Goal: Find contact information: Find contact information

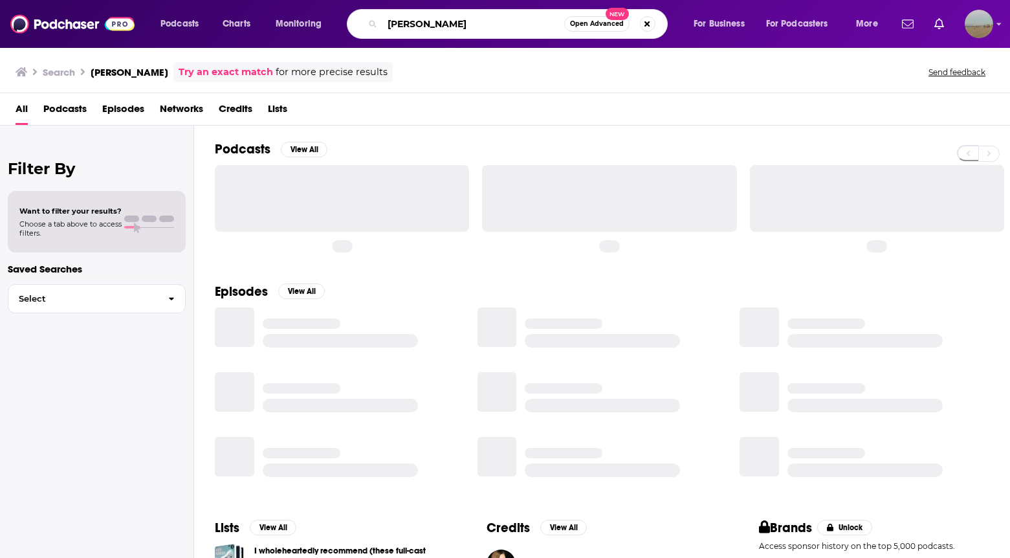
click at [440, 23] on input "[PERSON_NAME]" at bounding box center [473, 24] width 182 height 21
paste input "Khloe in Wonder Land"
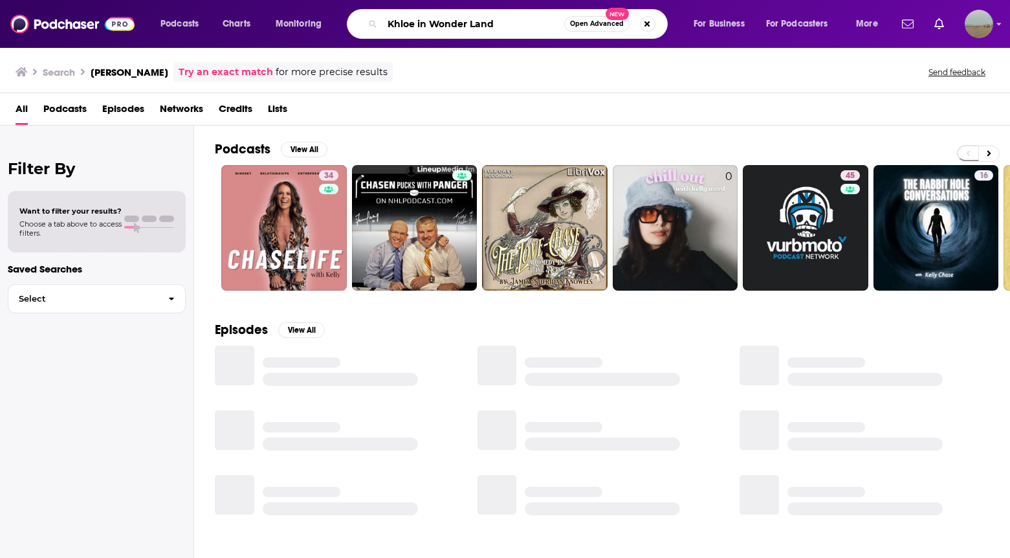
type input "Khloe in Wonder Land"
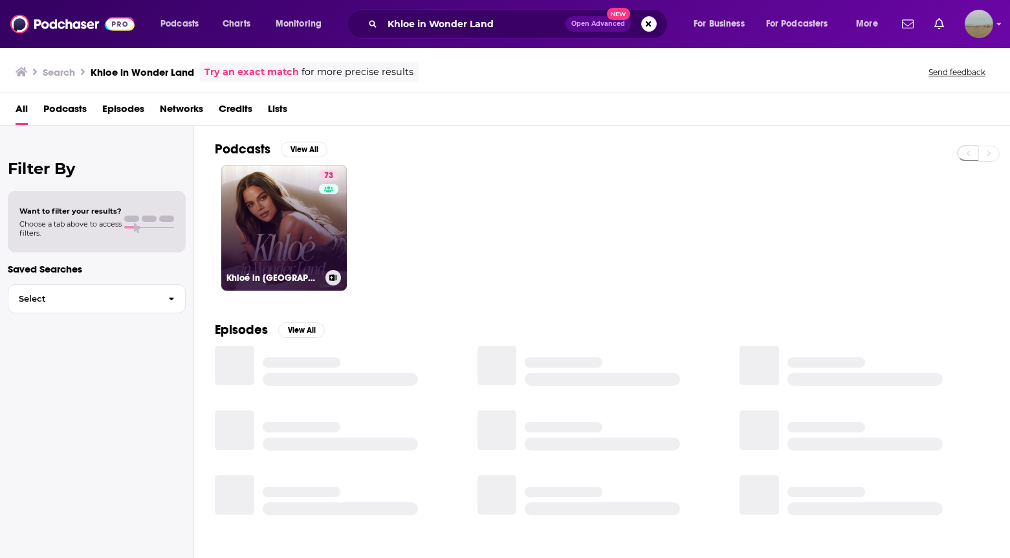
click at [282, 228] on link "73 Khloé in [GEOGRAPHIC_DATA]" at bounding box center [283, 227] width 125 height 125
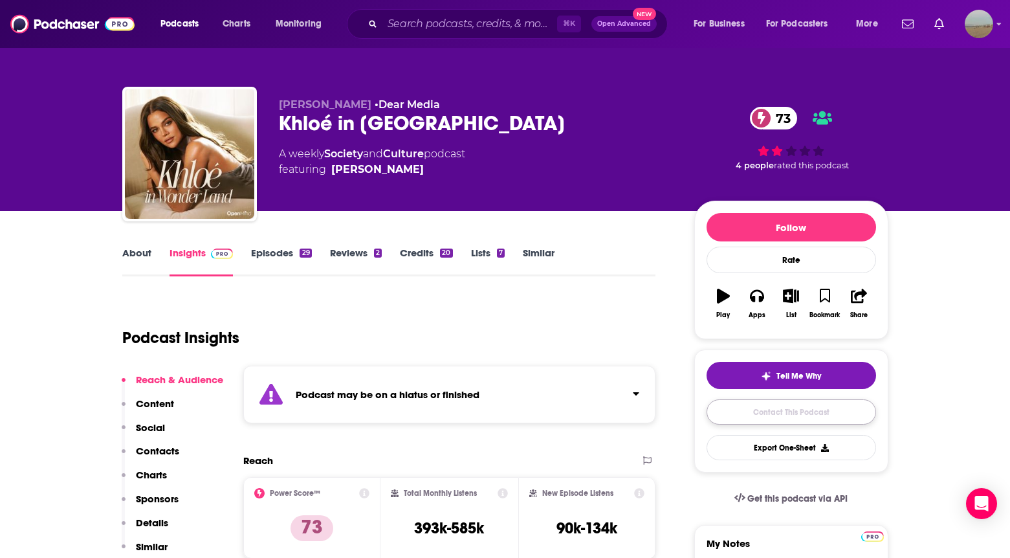
click at [791, 406] on link "Contact This Podcast" at bounding box center [790, 411] width 169 height 25
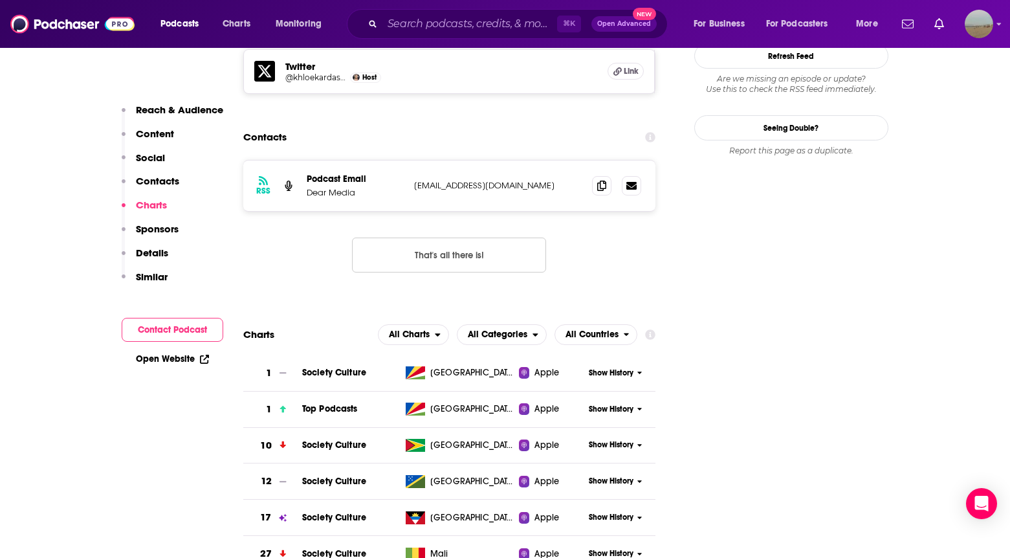
scroll to position [1178, 0]
